Goal: Navigation & Orientation: Find specific page/section

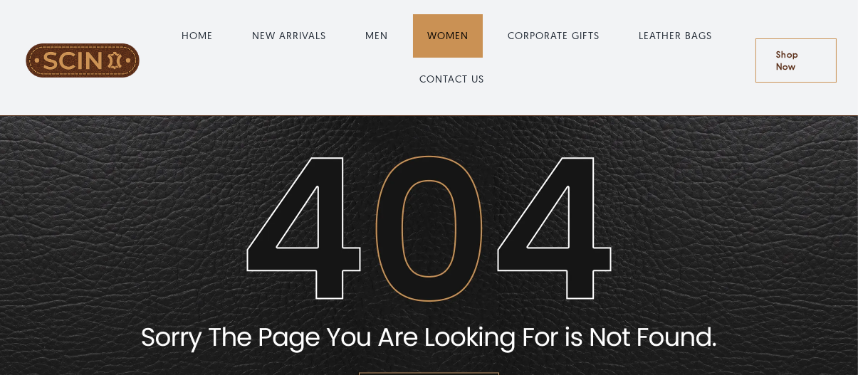
click at [450, 41] on span "WOMEN" at bounding box center [447, 35] width 41 height 15
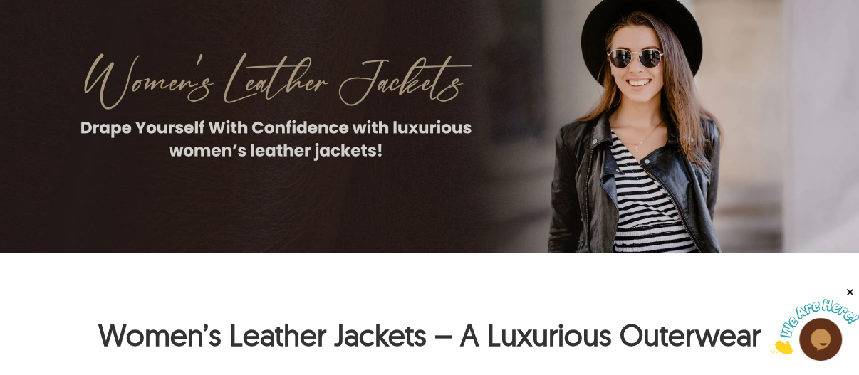
scroll to position [150, 0]
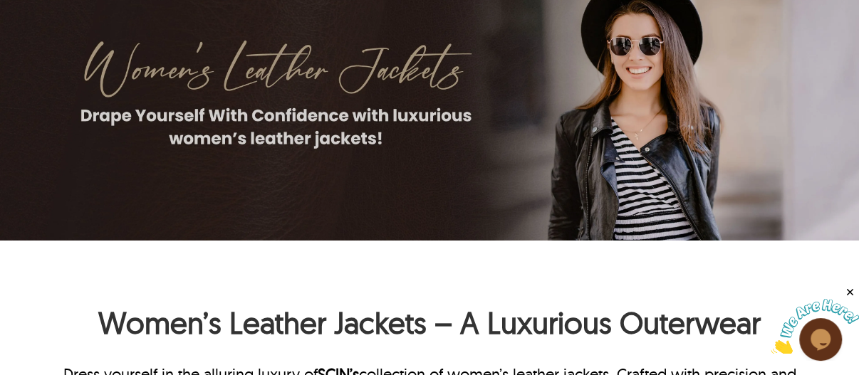
click at [682, 158] on img at bounding box center [429, 97] width 859 height 286
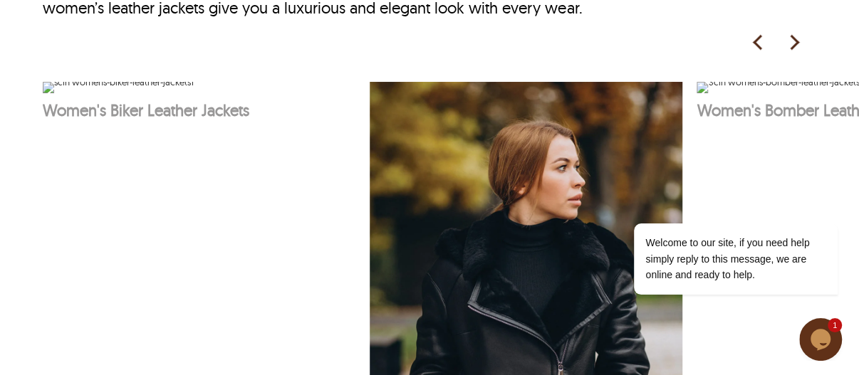
scroll to position [783, 0]
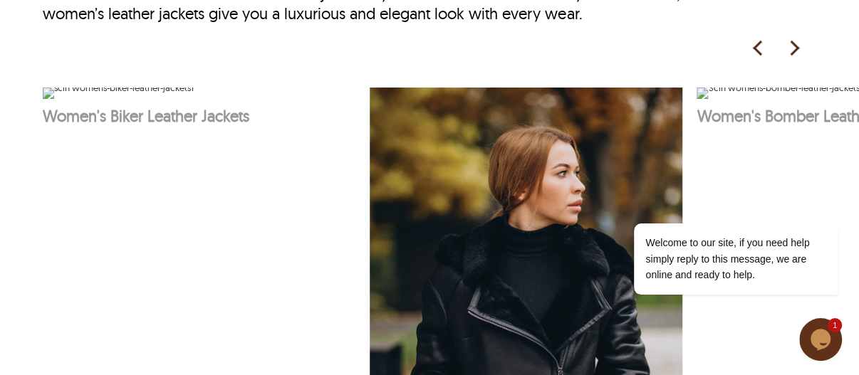
click at [796, 47] on img at bounding box center [793, 48] width 21 height 21
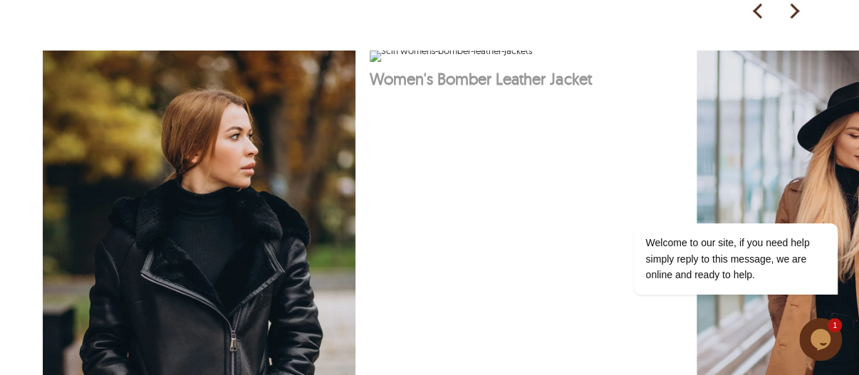
scroll to position [807, 0]
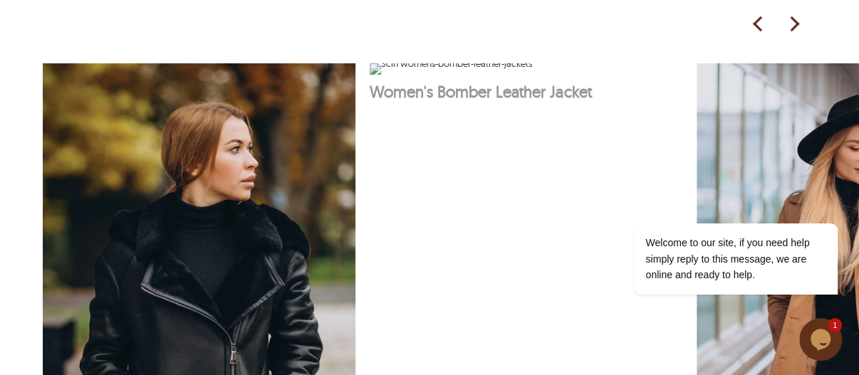
click at [794, 14] on img at bounding box center [793, 24] width 21 height 21
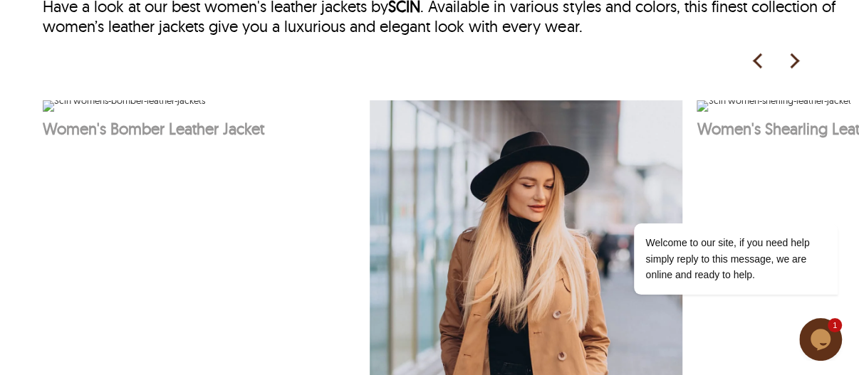
scroll to position [795, 0]
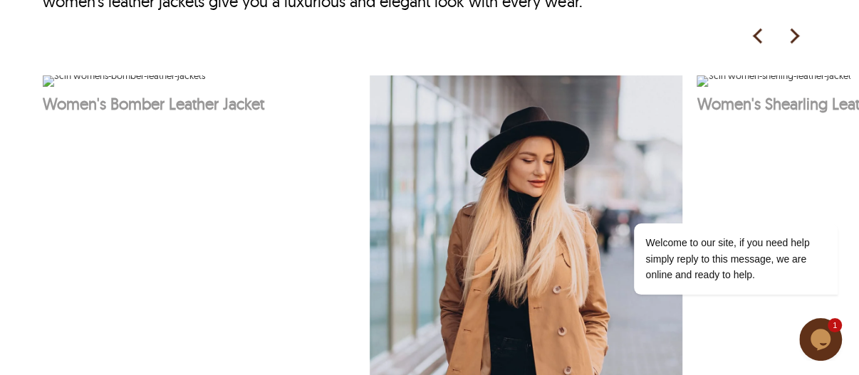
click at [804, 35] on img at bounding box center [793, 36] width 21 height 21
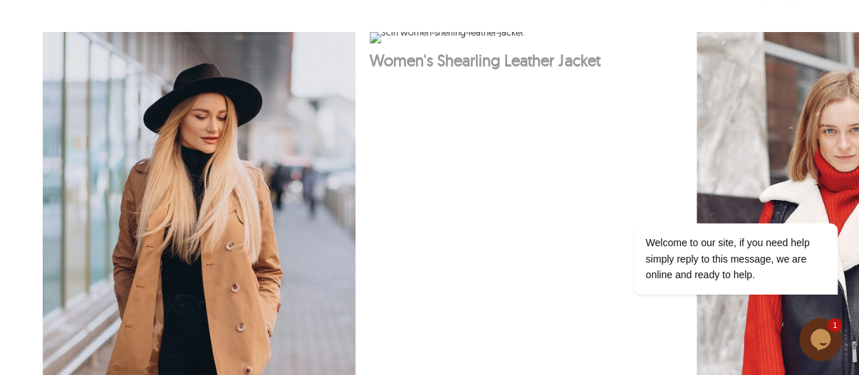
scroll to position [820, 0]
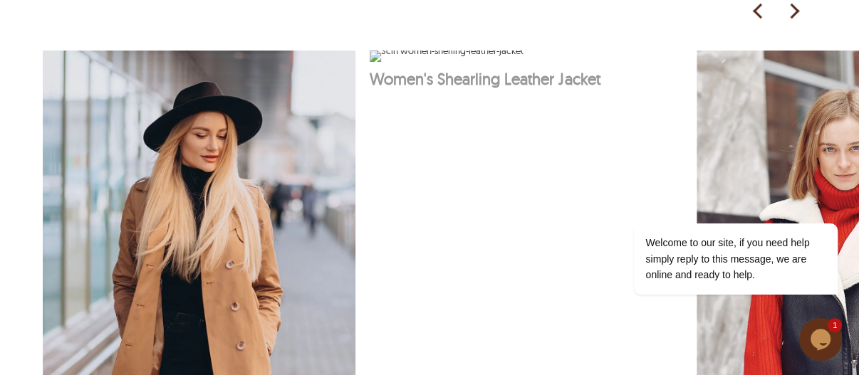
click at [793, 12] on img at bounding box center [793, 11] width 21 height 21
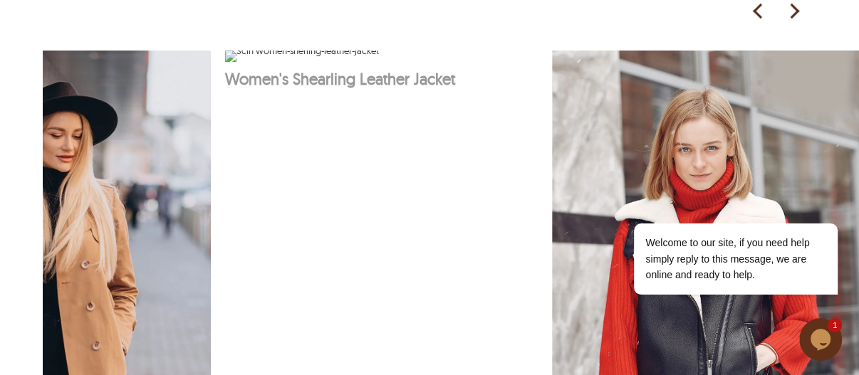
scroll to position [0, 1131]
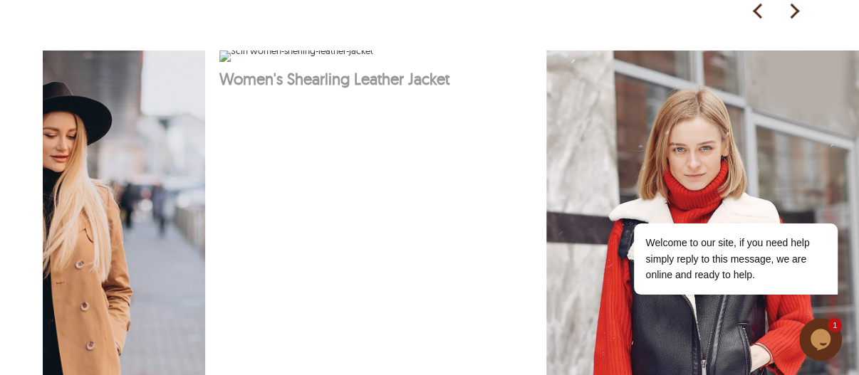
click at [793, 12] on img at bounding box center [793, 11] width 21 height 21
click at [729, 321] on img at bounding box center [702, 286] width 313 height 470
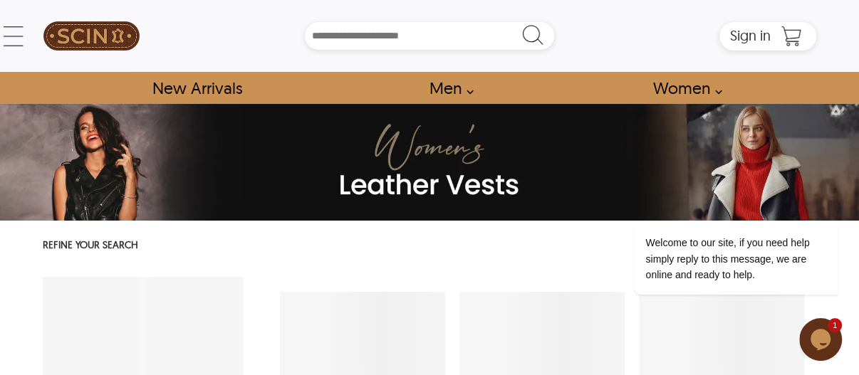
select select "********"
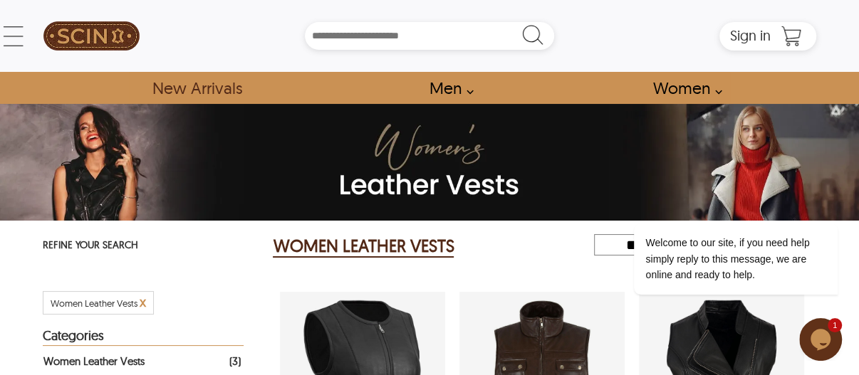
click at [184, 90] on link "New Arrivals" at bounding box center [197, 88] width 122 height 32
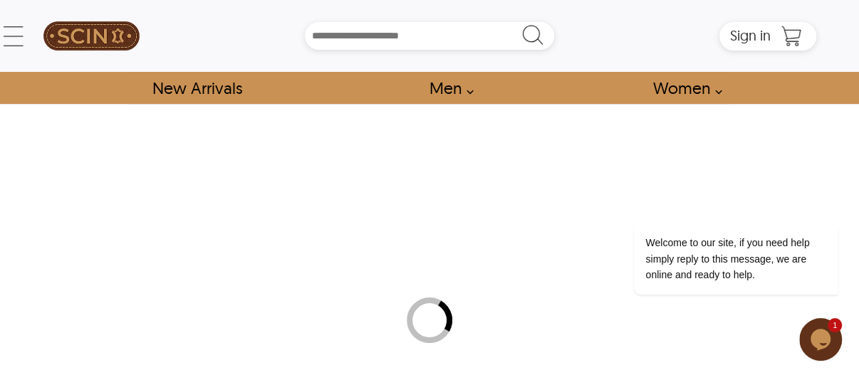
select select "********"
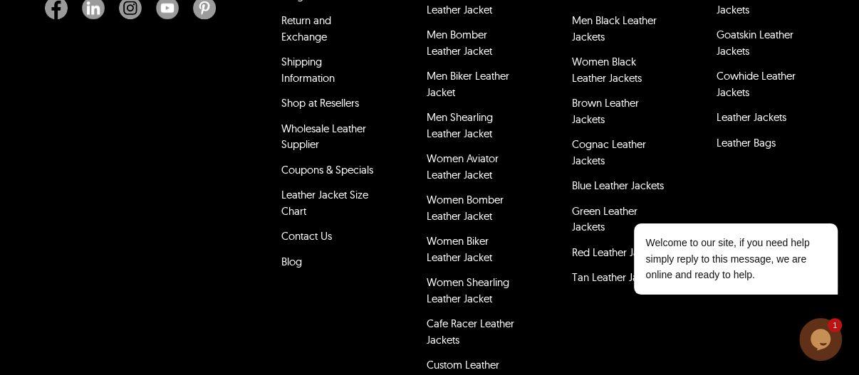
scroll to position [4189, 0]
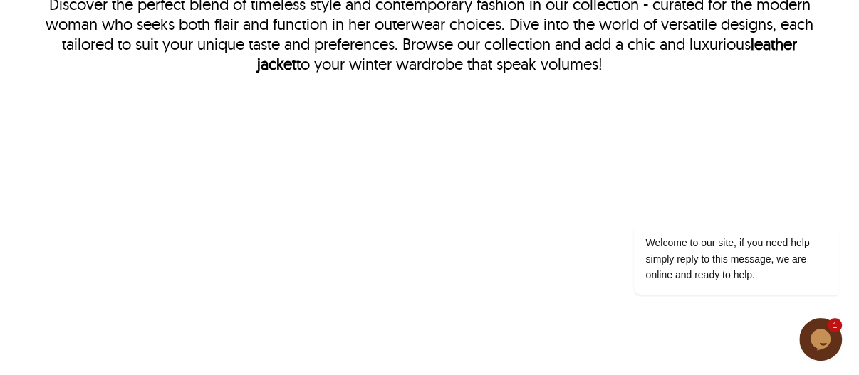
scroll to position [631, 0]
